Goal: Information Seeking & Learning: Compare options

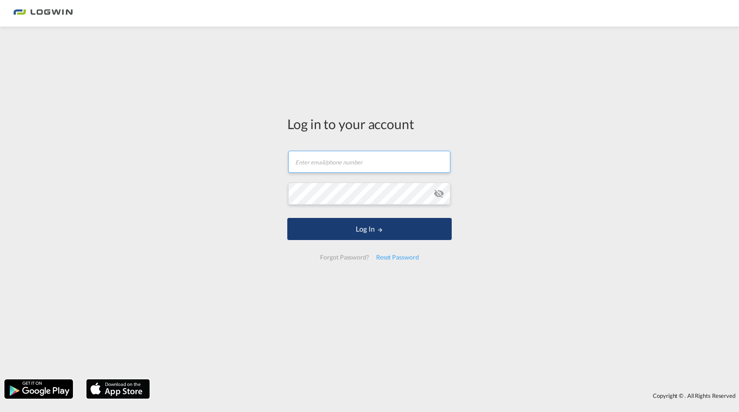
type input "[PERSON_NAME][EMAIL_ADDRESS][DOMAIN_NAME]"
click at [376, 229] on button "Log In" at bounding box center [369, 229] width 164 height 22
